Goal: Information Seeking & Learning: Get advice/opinions

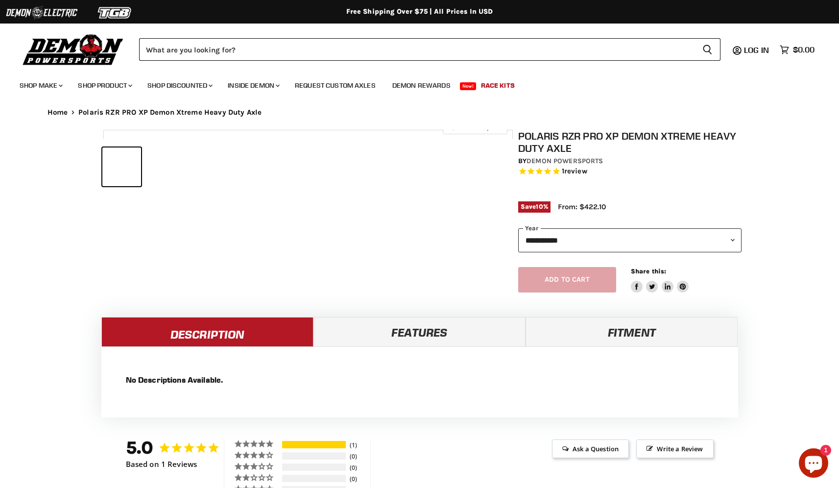
select select "******"
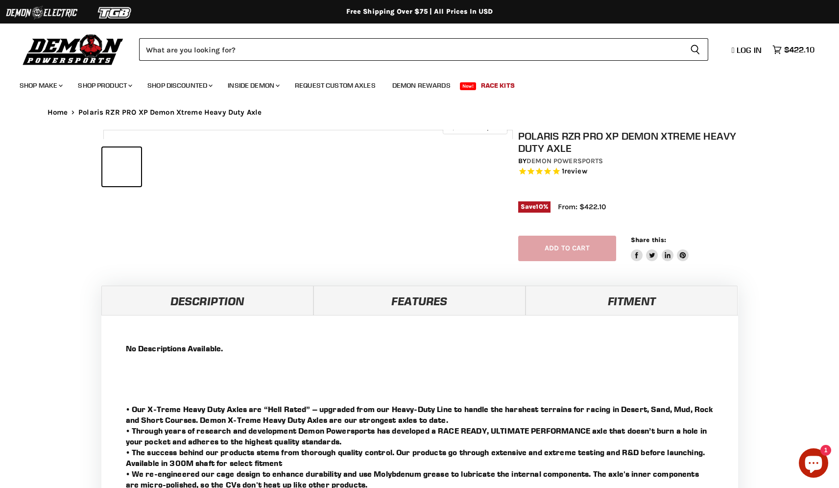
select select "******"
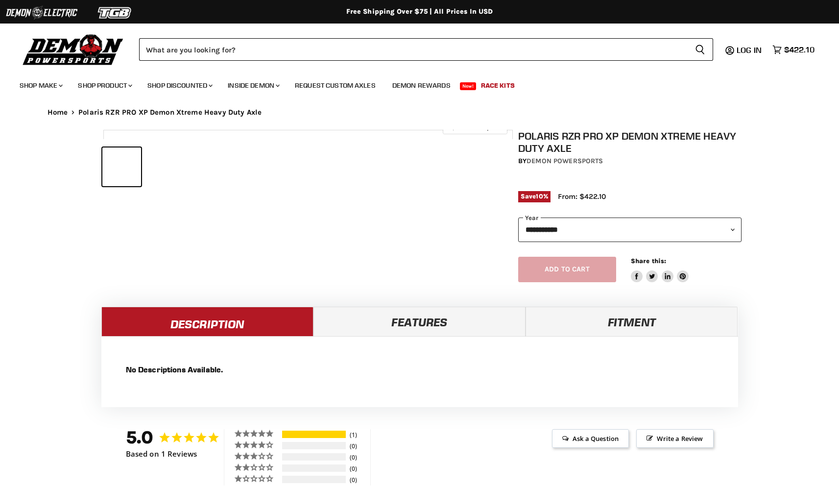
select select "******"
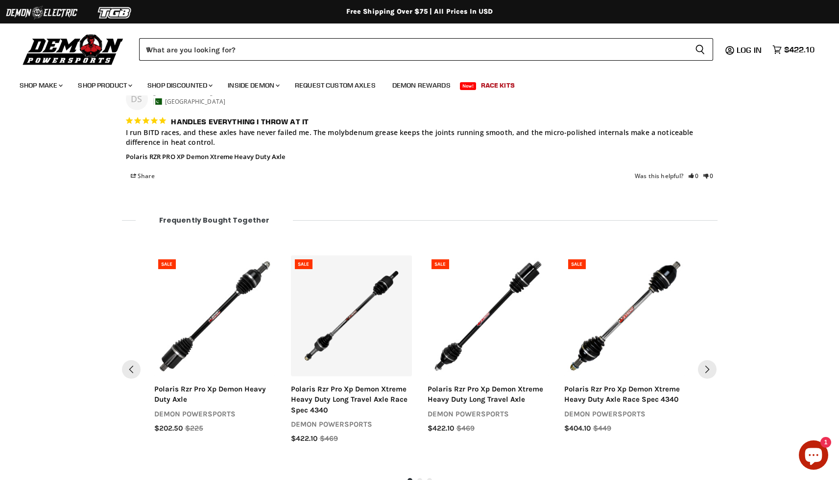
scroll to position [747, 0]
